Goal: Task Accomplishment & Management: Manage account settings

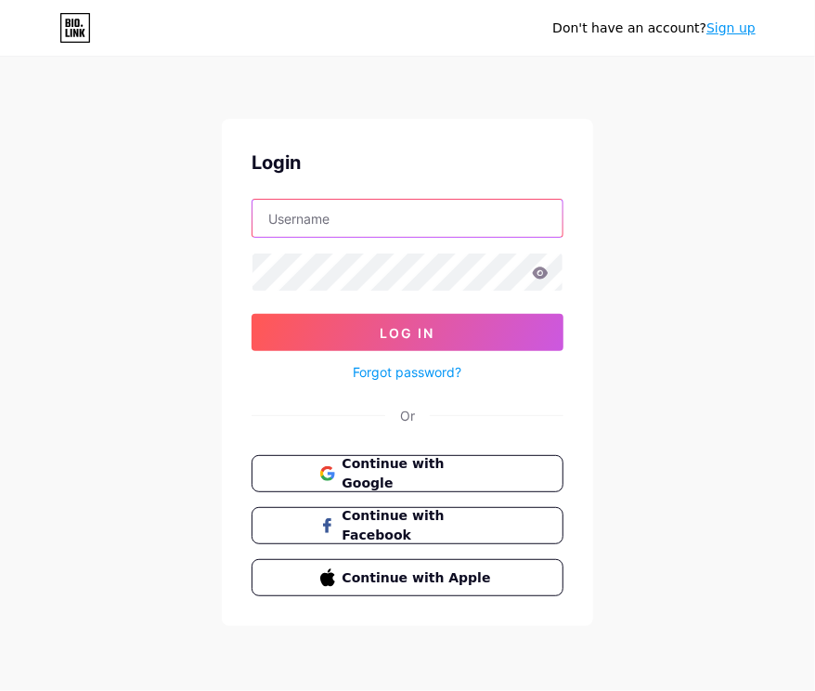
click at [337, 227] on input "text" at bounding box center [408, 218] width 310 height 37
click at [363, 225] on input "text" at bounding box center [408, 218] width 310 height 37
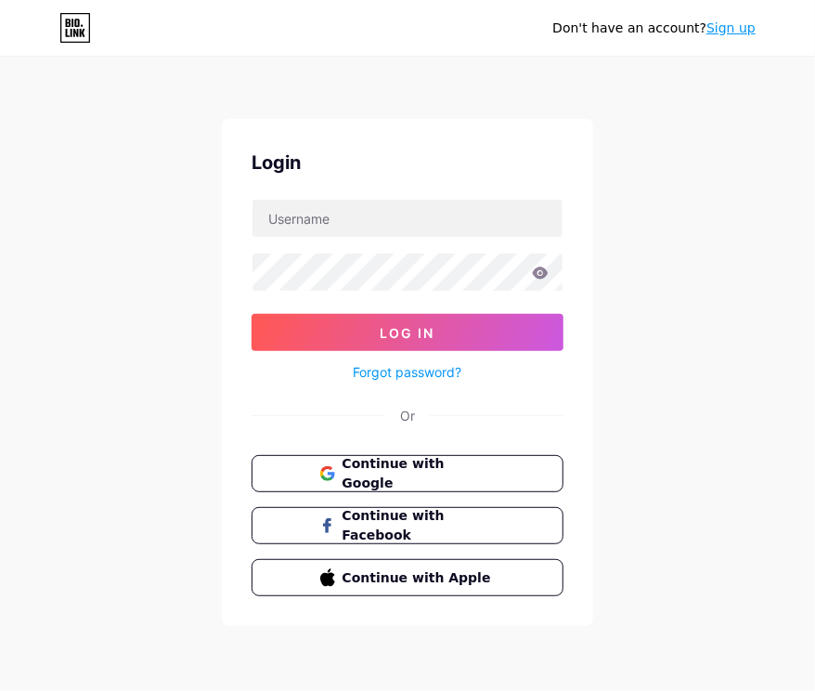
click at [195, 284] on div "Don't have an account? Sign up Login Log In Forgot password? Or Continue with G…" at bounding box center [407, 342] width 815 height 685
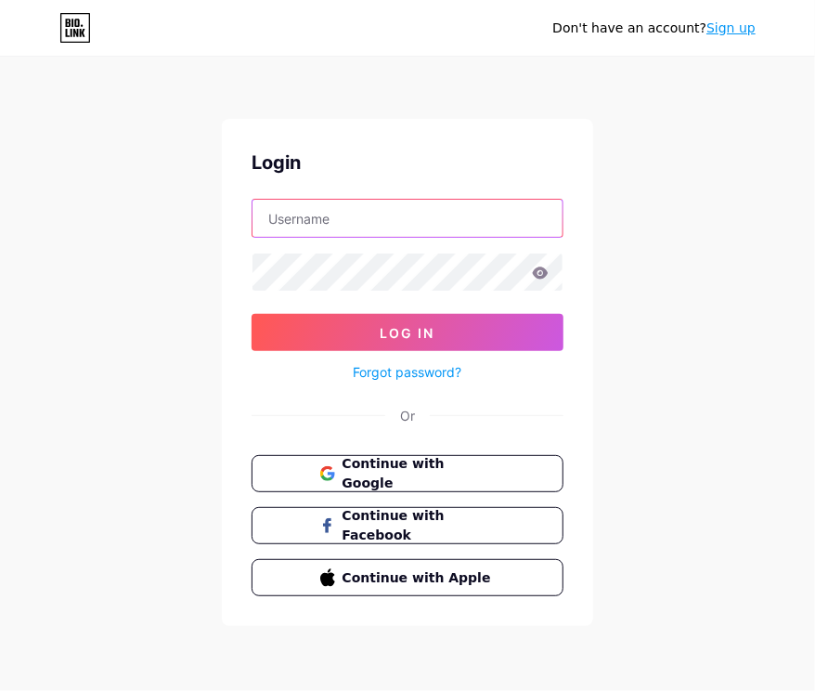
click at [307, 221] on input "text" at bounding box center [408, 218] width 310 height 37
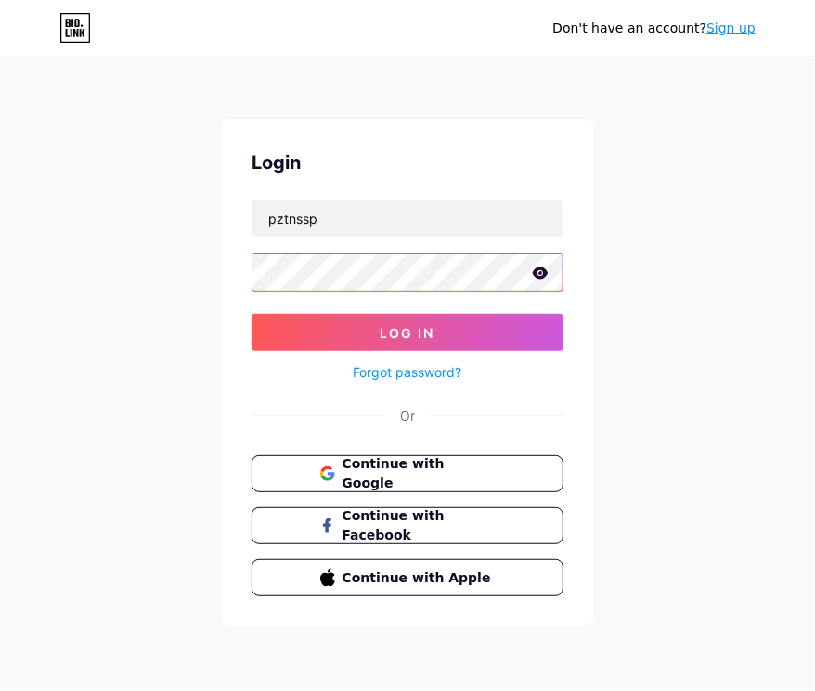
click at [252, 314] on button "Log In" at bounding box center [408, 332] width 312 height 37
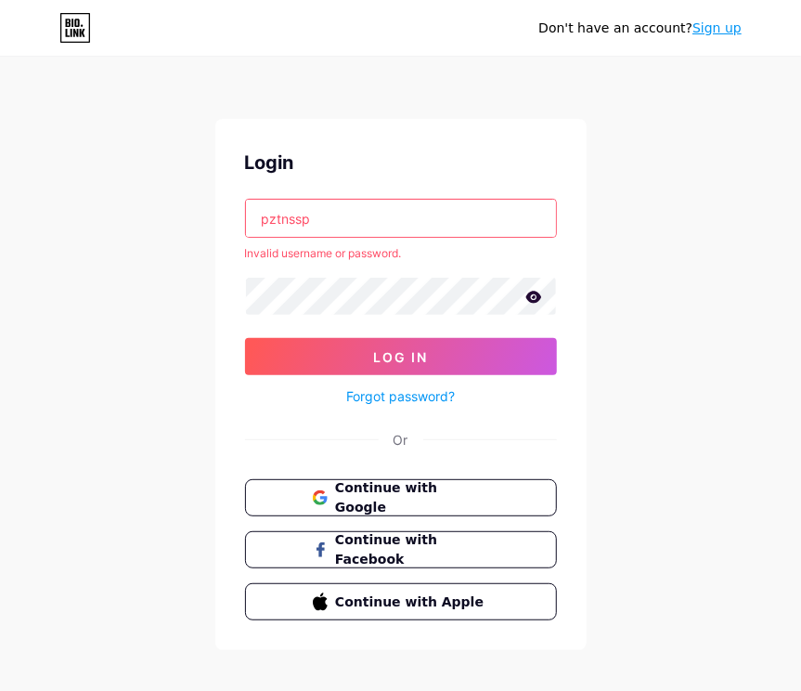
drag, startPoint x: 313, startPoint y: 227, endPoint x: 325, endPoint y: 217, distance: 15.2
click at [313, 227] on input "pztnssp" at bounding box center [401, 218] width 310 height 37
drag, startPoint x: 279, startPoint y: 217, endPoint x: 181, endPoint y: 217, distance: 97.5
click at [181, 217] on div "Don't have an account? Sign up Login pztnssp Invalid username or password. Log …" at bounding box center [400, 354] width 801 height 709
type input "pztnssp@gmail.com"
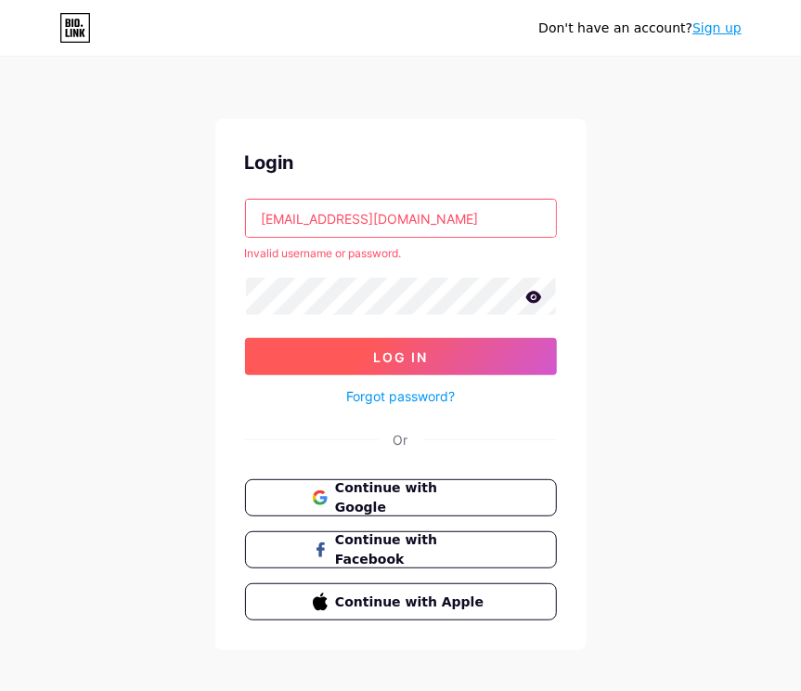
click at [414, 340] on button "Log In" at bounding box center [401, 356] width 312 height 37
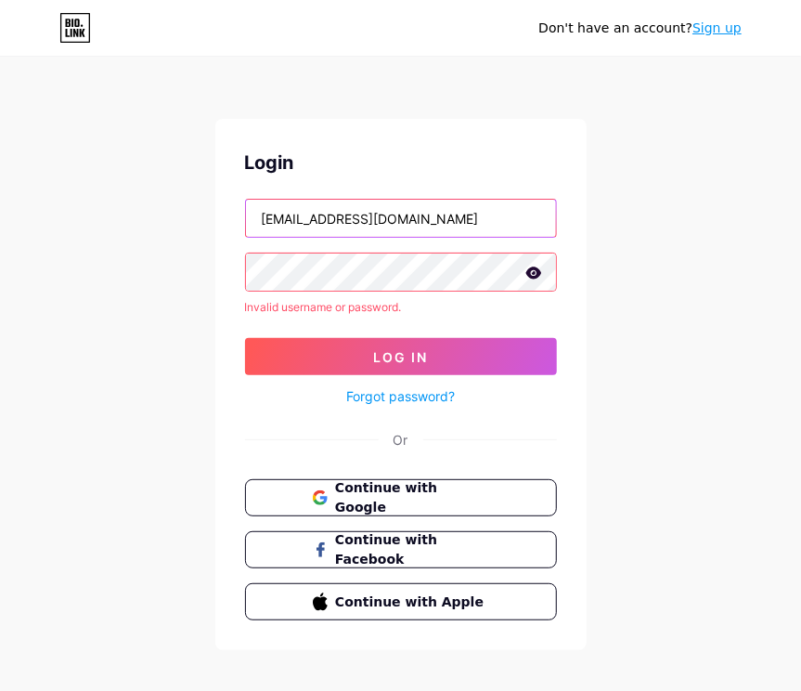
drag, startPoint x: 438, startPoint y: 225, endPoint x: 214, endPoint y: 226, distance: 224.7
click at [214, 226] on div "Don't have an account? Sign up Login pztnssp@gmail.com Invalid username or pass…" at bounding box center [400, 354] width 801 height 709
click at [362, 209] on input "text" at bounding box center [401, 218] width 310 height 37
type input "putsad99@gmail.com"
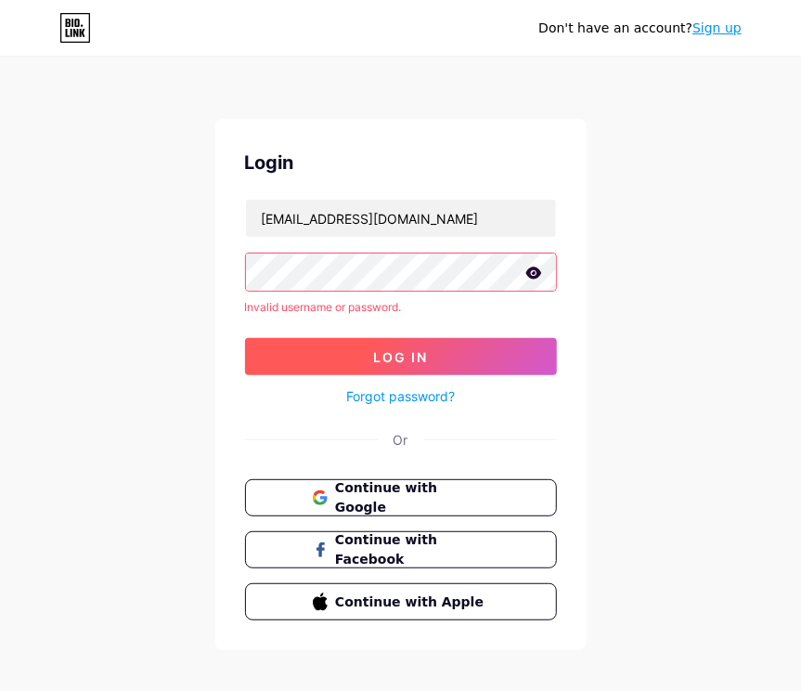
click at [364, 338] on button "Log In" at bounding box center [401, 356] width 312 height 37
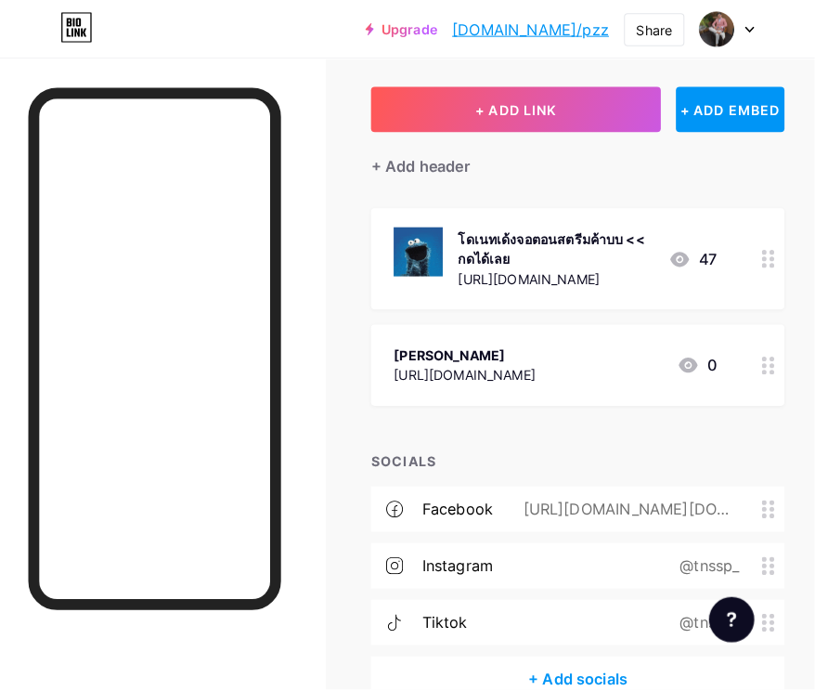
scroll to position [92, 0]
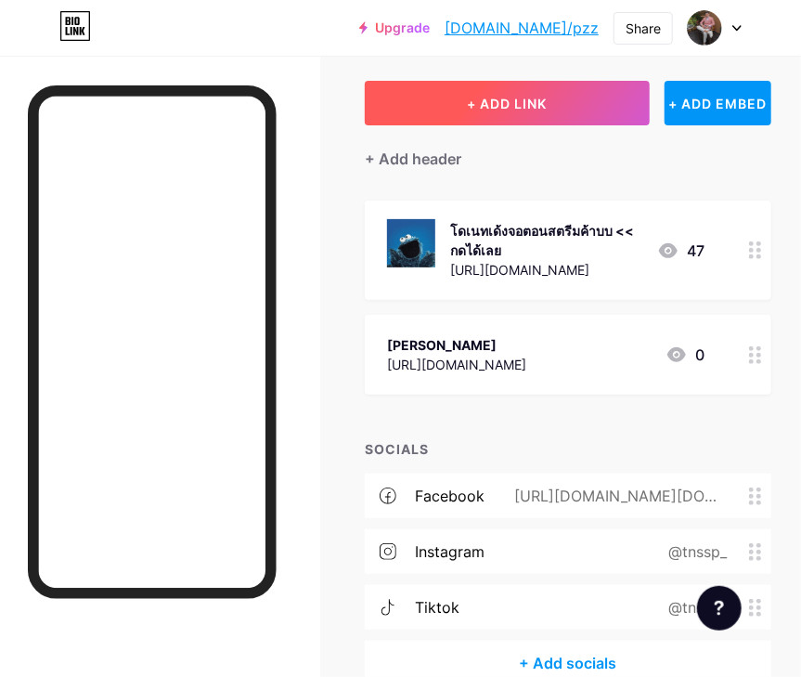
click at [490, 114] on button "+ ADD LINK" at bounding box center [507, 103] width 285 height 45
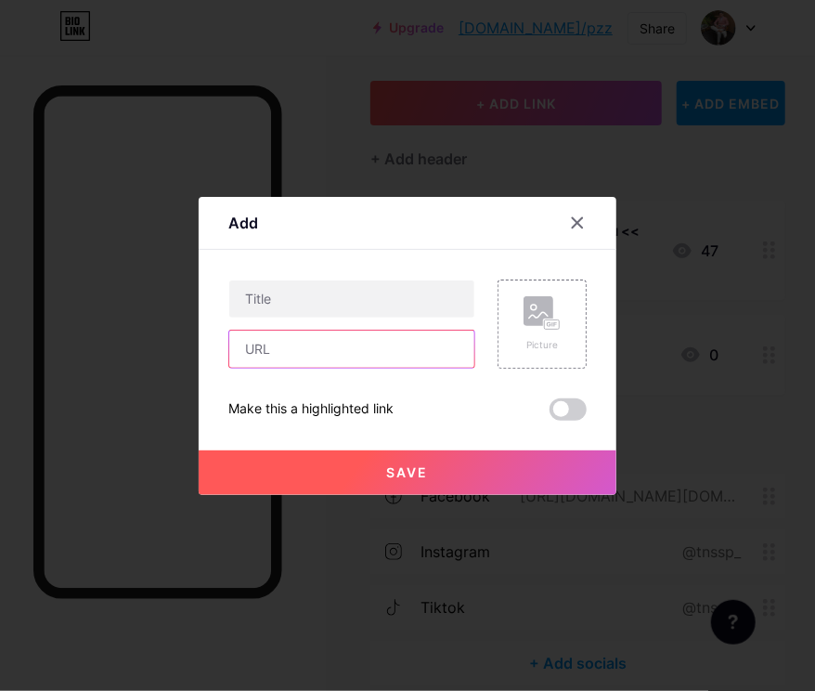
click at [295, 340] on input "text" at bounding box center [351, 349] width 245 height 37
paste input "https://line.me/ti/g2/o9HsxrYO29Vfq3CEr2je6m2X0zzhgFvvHeWWDg?utm_source=invitat…"
type input "https://line.me/ti/g2/o9HsxrYO29Vfq3CEr2je6m2X0zzhgFvvHeWWDg?utm_source=invitat…"
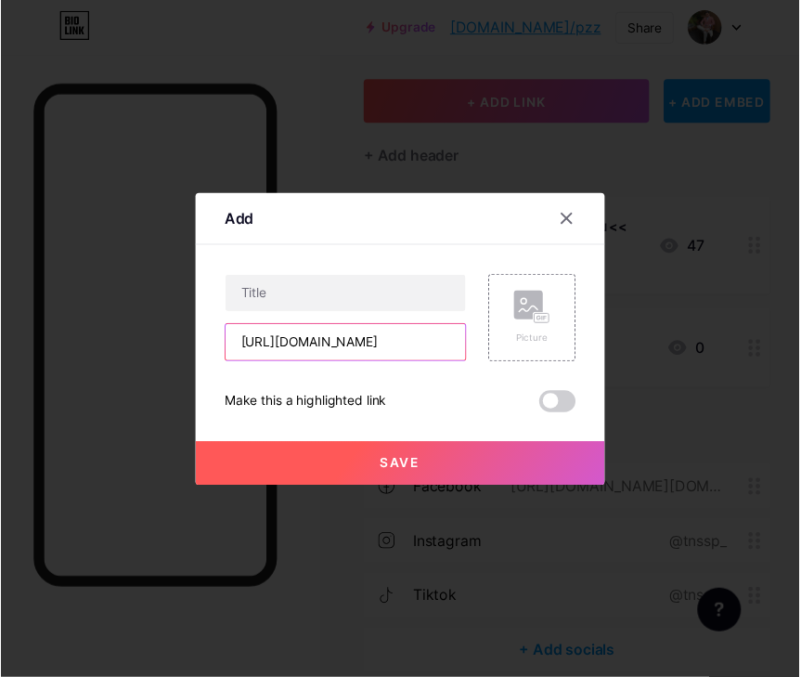
scroll to position [0, 0]
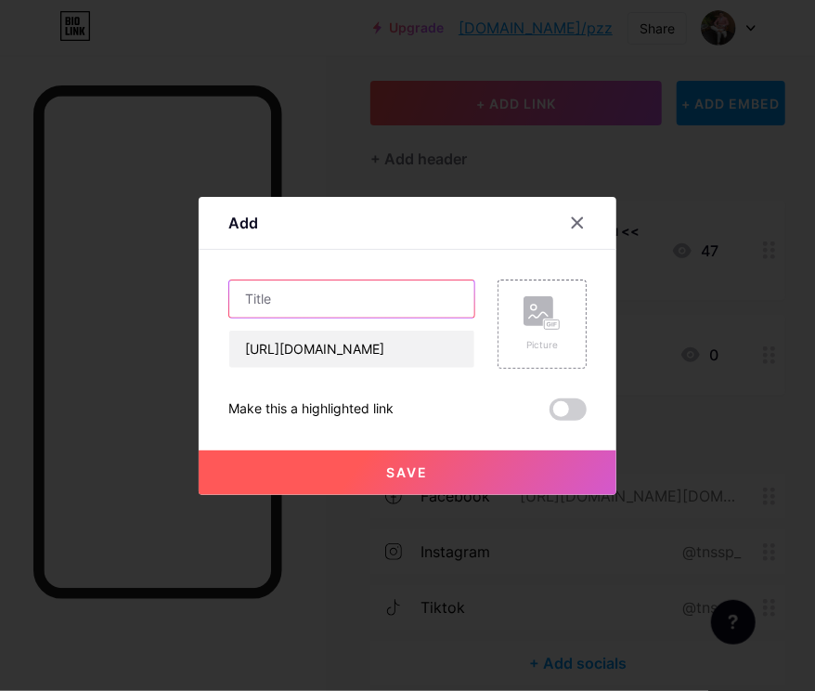
paste input "Open chat ด้อม 🌙🌑"
type input "Open chat ด้อม 🌙🌑"
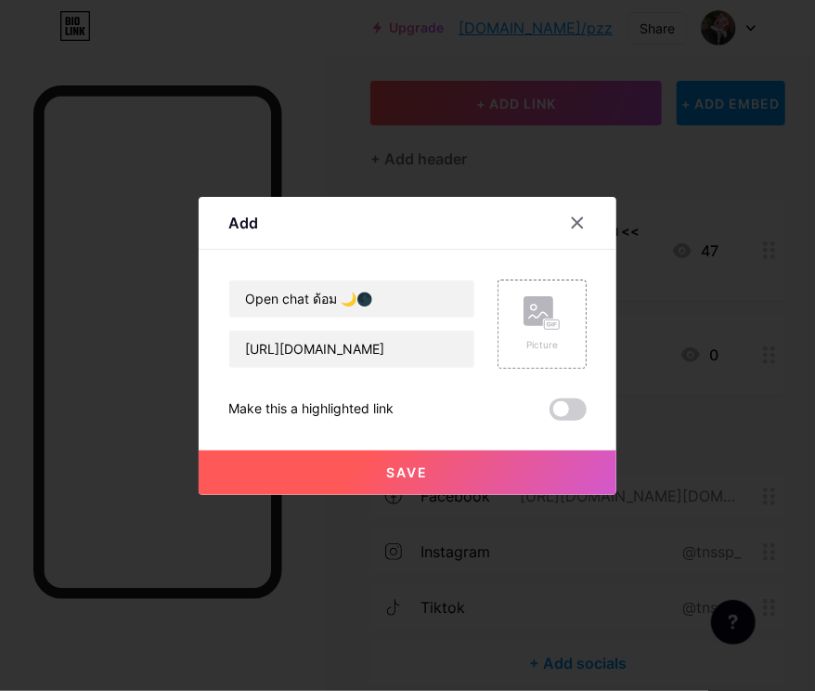
click at [409, 472] on span "Save" at bounding box center [408, 472] width 42 height 16
